Goal: Information Seeking & Learning: Check status

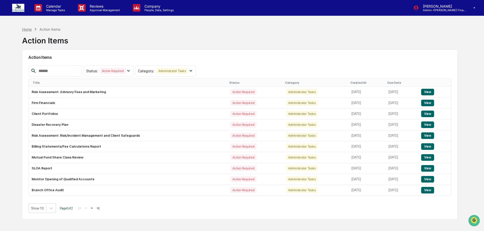
click at [28, 29] on div "Home" at bounding box center [27, 29] width 10 height 4
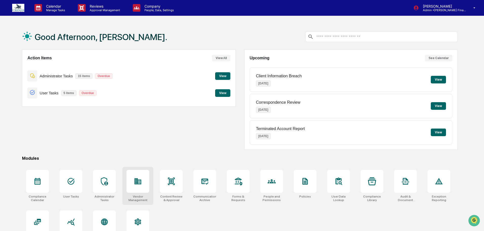
click at [145, 174] on div at bounding box center [137, 181] width 23 height 23
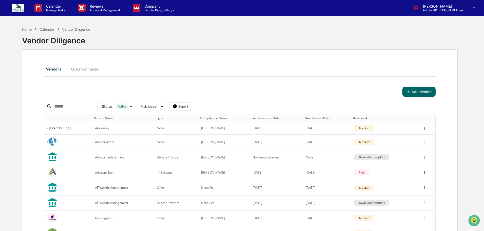
click at [27, 29] on div "Home" at bounding box center [27, 29] width 10 height 4
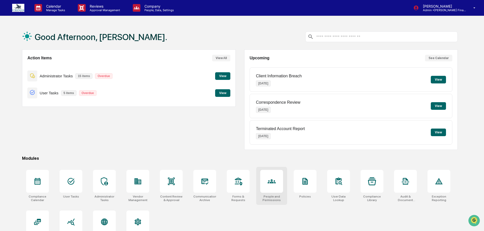
click at [277, 192] on div at bounding box center [271, 181] width 23 height 23
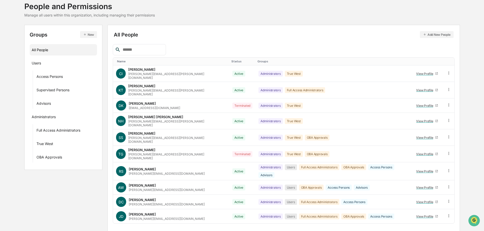
scroll to position [34, 0]
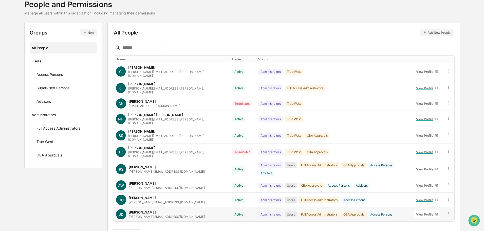
click at [420, 212] on div "View Profile" at bounding box center [425, 214] width 19 height 4
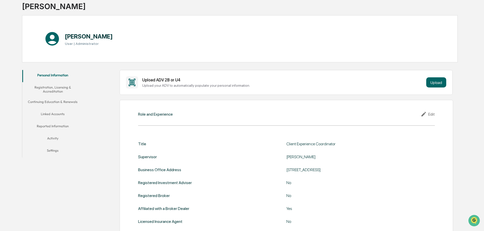
click at [55, 118] on button "Linked Accounts" at bounding box center [52, 115] width 61 height 12
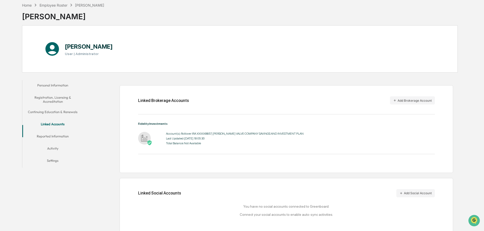
scroll to position [28, 0]
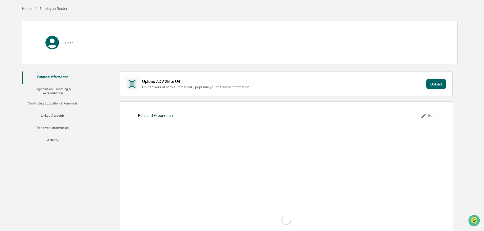
scroll to position [34, 0]
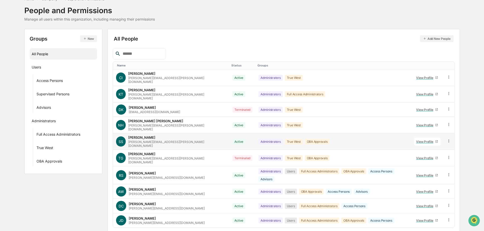
scroll to position [34, 0]
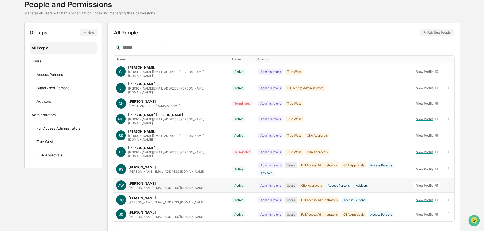
click at [421, 181] on link "View Profile" at bounding box center [427, 185] width 26 height 8
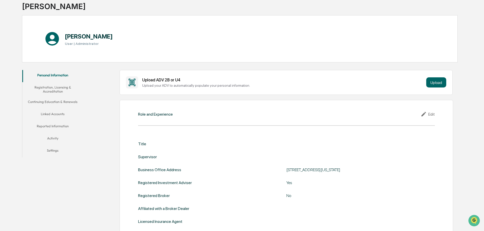
click at [53, 119] on button "Linked Accounts" at bounding box center [52, 115] width 61 height 12
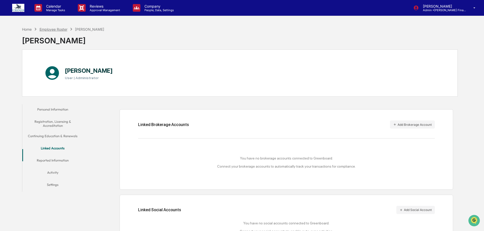
click at [46, 31] on div "Employee Roster" at bounding box center [54, 29] width 28 height 4
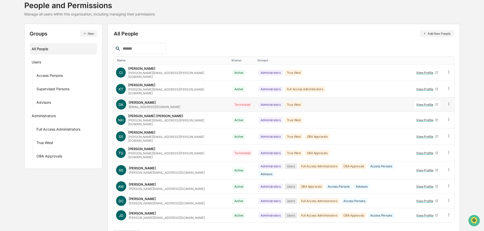
scroll to position [34, 0]
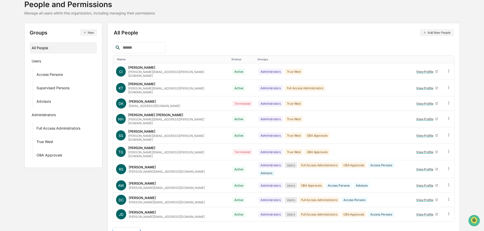
click at [136, 222] on body "Calendar Manage Tasks Reviews Approval Management Company People, Data, Setting…" at bounding box center [242, 105] width 484 height 278
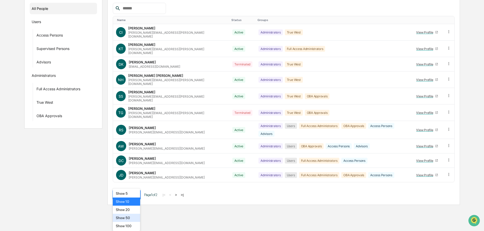
click at [131, 218] on div "Show 50" at bounding box center [127, 217] width 28 height 8
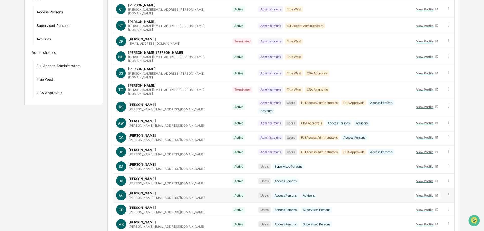
scroll to position [121, 0]
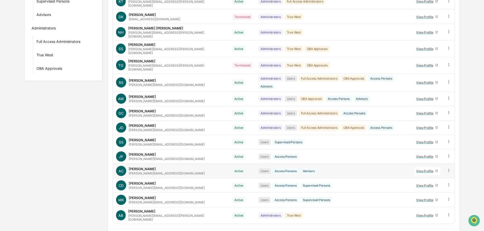
click at [416, 169] on div "View Profile" at bounding box center [425, 171] width 19 height 4
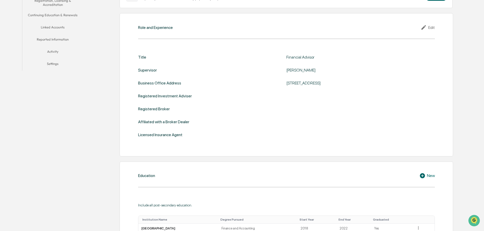
click at [54, 31] on button "Linked Accounts" at bounding box center [52, 28] width 61 height 12
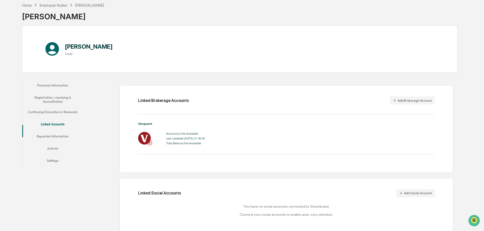
scroll to position [28, 0]
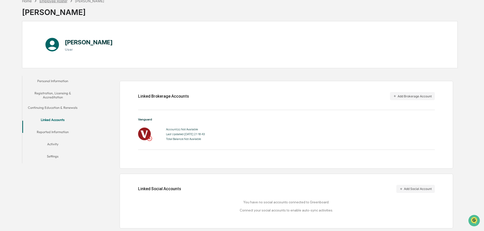
click at [57, 2] on div "Employee Roster" at bounding box center [54, 1] width 28 height 4
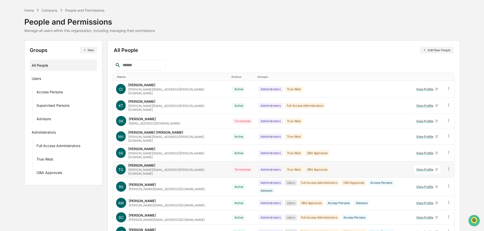
scroll to position [34, 0]
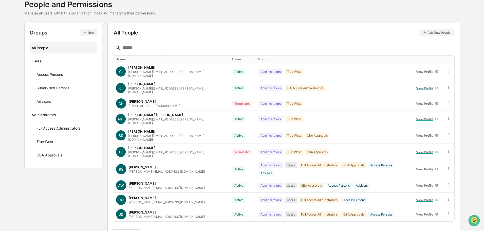
click at [135, 220] on body "Calendar Manage Tasks Reviews Approval Management Company People, Data, Setting…" at bounding box center [242, 105] width 484 height 278
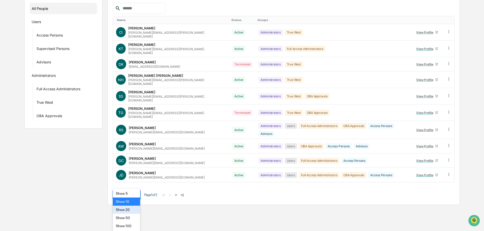
click at [133, 210] on div "Show 20" at bounding box center [127, 209] width 28 height 8
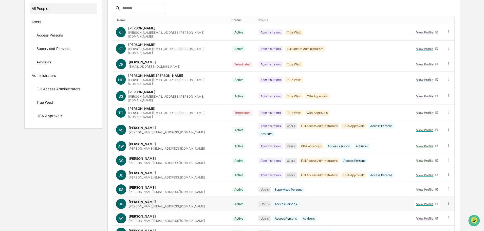
click at [418, 202] on div "View Profile" at bounding box center [425, 204] width 19 height 4
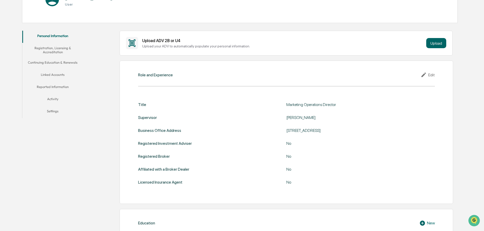
click at [52, 81] on button "Linked Accounts" at bounding box center [52, 75] width 61 height 12
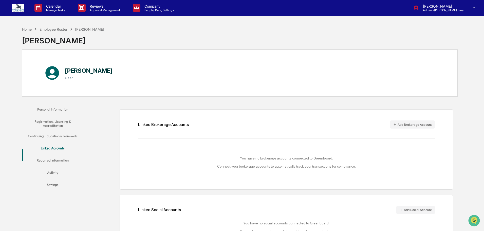
click at [49, 30] on div "Employee Roster" at bounding box center [54, 29] width 28 height 4
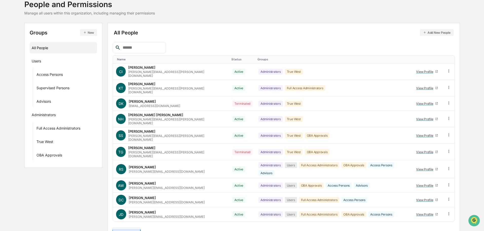
scroll to position [73, 0]
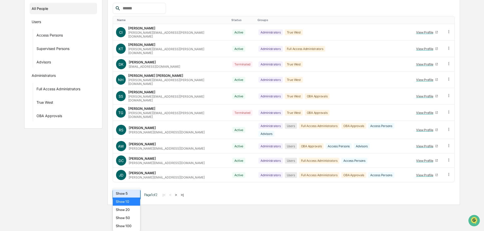
click at [135, 205] on body "Calendar Manage Tasks Reviews Approval Management Company People, Data, Setting…" at bounding box center [242, 66] width 484 height 278
click at [125, 220] on div "Show 50" at bounding box center [127, 217] width 28 height 8
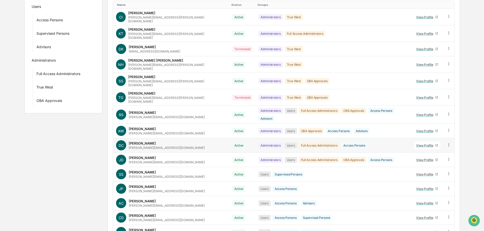
scroll to position [121, 0]
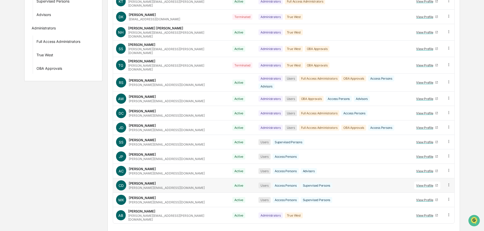
click at [420, 183] on div "View Profile" at bounding box center [425, 185] width 19 height 4
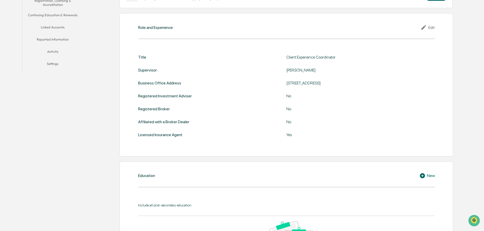
click at [53, 34] on button "Linked Accounts" at bounding box center [52, 28] width 61 height 12
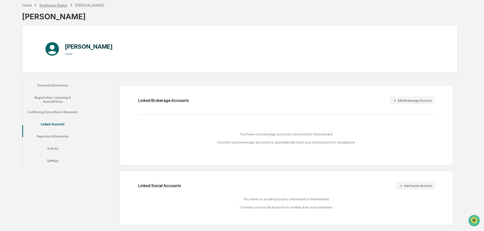
click at [52, 4] on div "Employee Roster" at bounding box center [54, 5] width 28 height 4
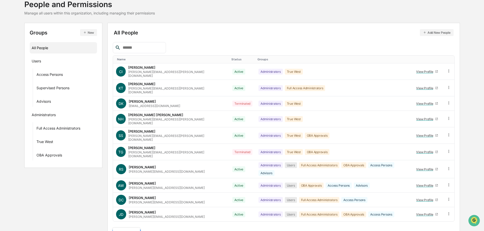
scroll to position [73, 0]
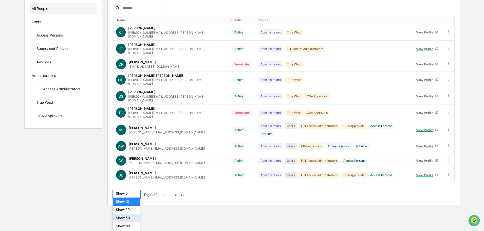
click at [137, 205] on body "Calendar Manage Tasks Reviews Approval Management Company People, Data, Setting…" at bounding box center [242, 66] width 484 height 278
click at [132, 217] on div "Show 50" at bounding box center [127, 217] width 28 height 8
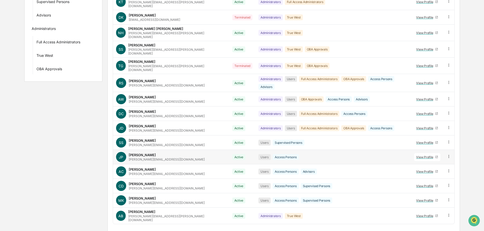
scroll to position [121, 0]
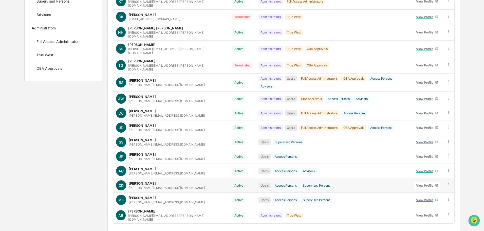
click at [418, 183] on div "View Profile" at bounding box center [425, 185] width 19 height 4
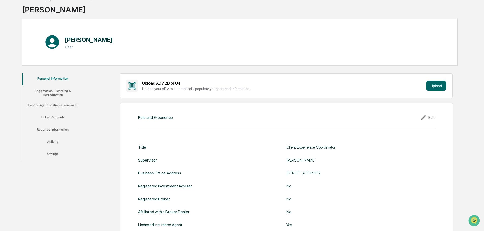
scroll to position [28, 0]
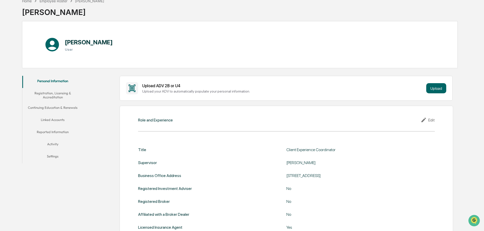
click at [53, 125] on button "Linked Accounts" at bounding box center [52, 120] width 61 height 12
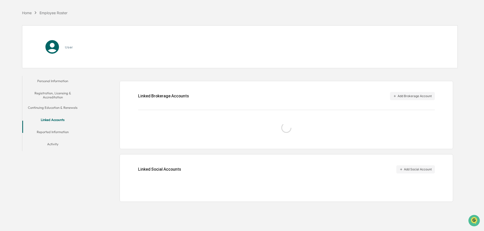
scroll to position [24, 0]
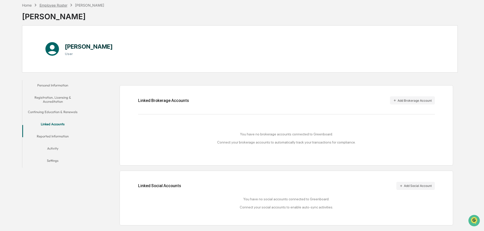
click at [51, 7] on div "Employee Roster" at bounding box center [54, 5] width 28 height 4
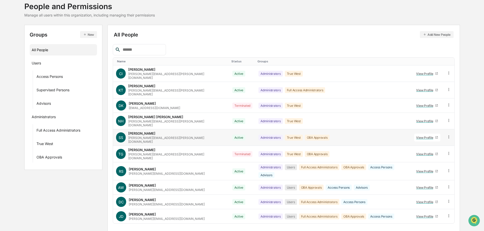
scroll to position [34, 0]
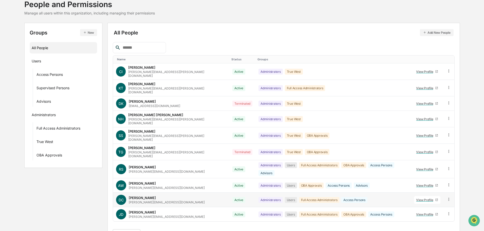
click at [418, 198] on div "View Profile" at bounding box center [425, 200] width 19 height 4
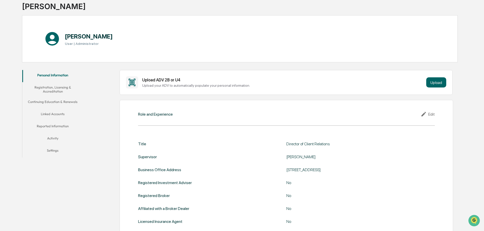
click at [66, 120] on button "Linked Accounts" at bounding box center [52, 115] width 61 height 12
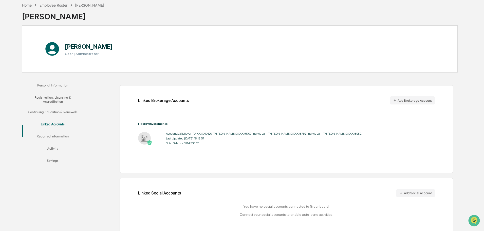
scroll to position [28, 0]
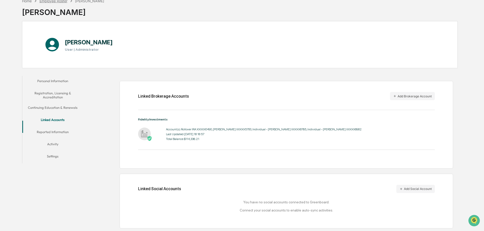
click at [58, 1] on div "Employee Roster" at bounding box center [54, 1] width 28 height 4
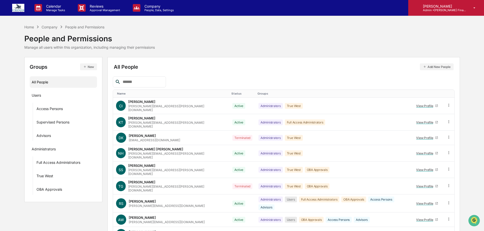
click at [438, 7] on p "[PERSON_NAME]" at bounding box center [442, 6] width 47 height 4
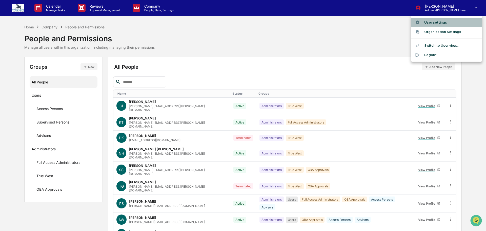
click at [436, 21] on li "User settings" at bounding box center [446, 22] width 71 height 9
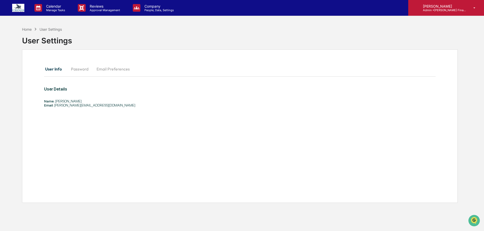
click at [433, 9] on p "Admin • [PERSON_NAME] Financial Group" at bounding box center [442, 10] width 47 height 4
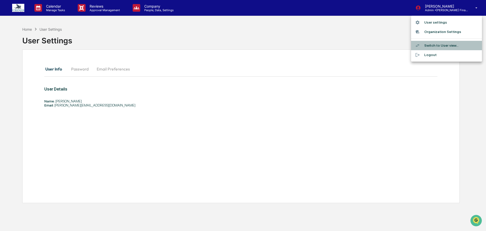
click at [432, 47] on li "Switch to User view..." at bounding box center [446, 45] width 71 height 9
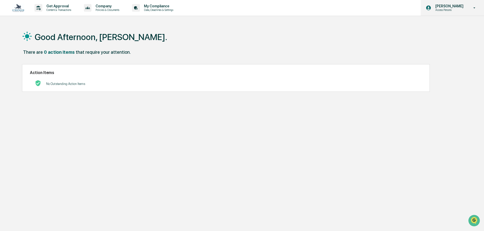
click at [437, 9] on p "Access Persons" at bounding box center [448, 10] width 35 height 4
click at [437, 9] on div at bounding box center [243, 115] width 486 height 231
click at [176, 4] on p "My Compliance" at bounding box center [158, 6] width 36 height 4
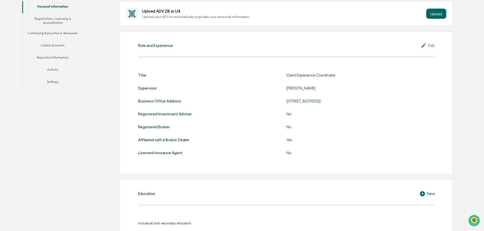
scroll to position [101, 0]
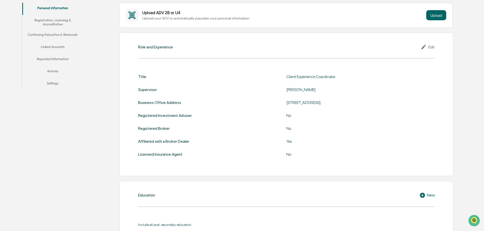
click at [59, 52] on button "Linked Accounts" at bounding box center [52, 48] width 61 height 12
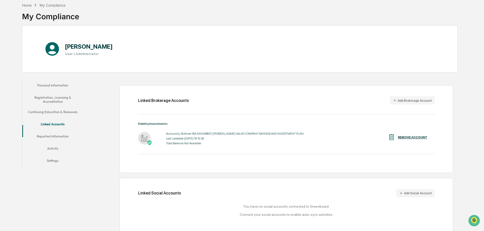
scroll to position [28, 0]
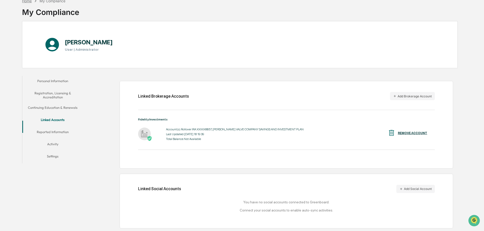
click at [29, 2] on div "Home" at bounding box center [27, 1] width 10 height 4
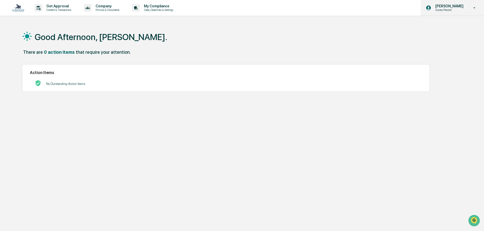
click at [447, 9] on p "Access Persons" at bounding box center [448, 10] width 35 height 4
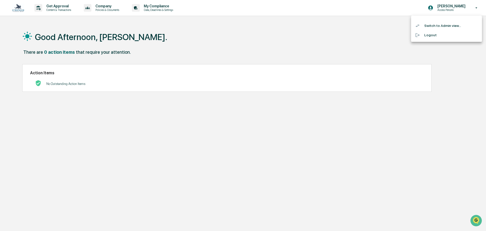
click at [436, 25] on li "Switch to Admin view..." at bounding box center [446, 25] width 71 height 9
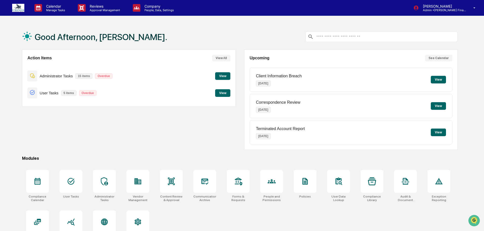
click at [223, 76] on button "View" at bounding box center [222, 76] width 15 height 8
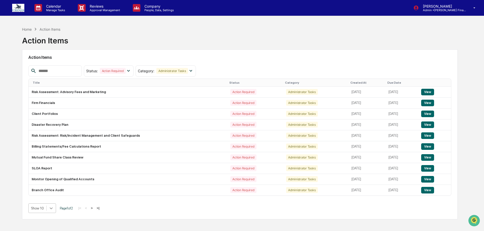
scroll to position [27, 0]
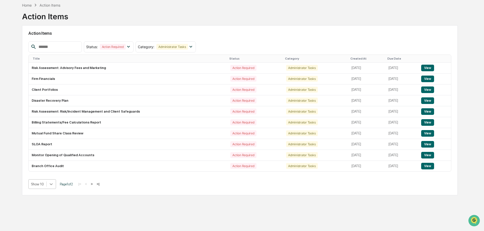
click at [48, 207] on body "Calendar Manage Tasks Reviews Approval Management Company People, Data, Setting…" at bounding box center [242, 103] width 484 height 255
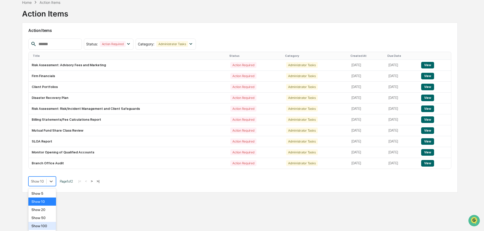
click at [49, 225] on div "Show 100" at bounding box center [42, 226] width 28 height 8
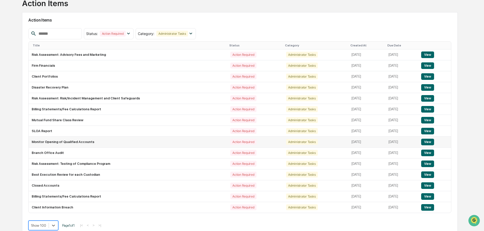
scroll to position [43, 0]
